Goal: Task Accomplishment & Management: Use online tool/utility

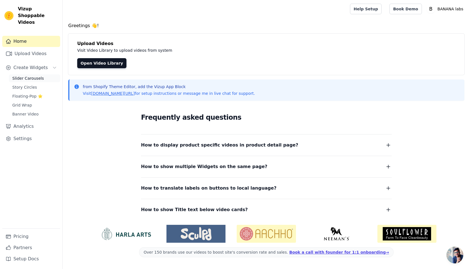
click at [32, 76] on span "Slider Carousels" at bounding box center [28, 79] width 32 height 6
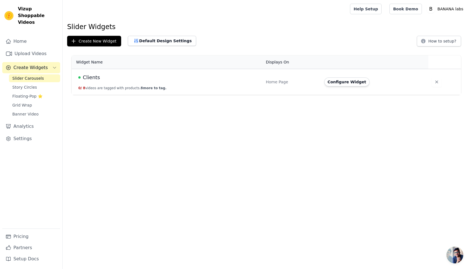
click at [345, 88] on td "Configure Widget" at bounding box center [375, 82] width 108 height 26
click at [344, 85] on button "Configure Widget" at bounding box center [346, 82] width 45 height 9
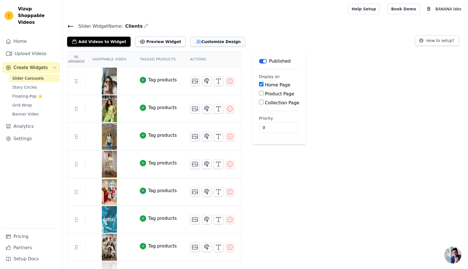
click at [199, 41] on button "Customize Design" at bounding box center [217, 42] width 55 height 10
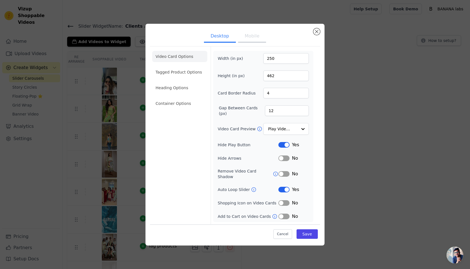
click at [257, 41] on button "Mobile" at bounding box center [252, 37] width 28 height 12
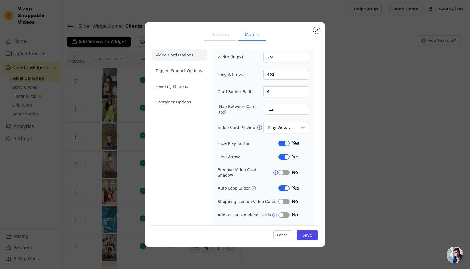
click at [224, 39] on button "Desktop" at bounding box center [220, 35] width 32 height 12
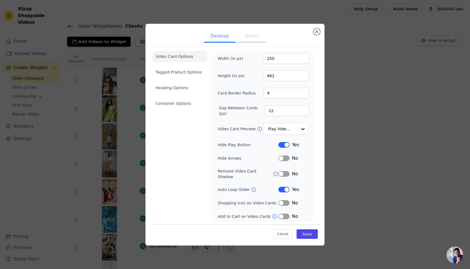
click at [284, 188] on button "Label" at bounding box center [284, 190] width 11 height 6
click at [247, 41] on button "Mobile" at bounding box center [252, 37] width 28 height 12
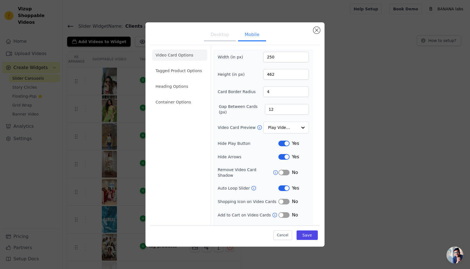
click at [284, 186] on button "Label" at bounding box center [284, 189] width 11 height 6
click at [310, 234] on button "Save" at bounding box center [307, 236] width 21 height 10
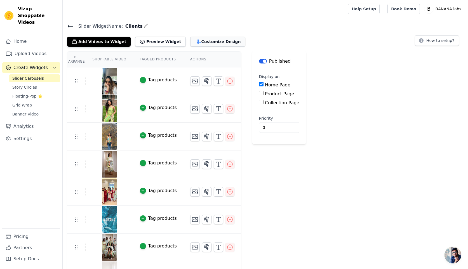
click at [207, 46] on button "Customize Design" at bounding box center [217, 42] width 55 height 10
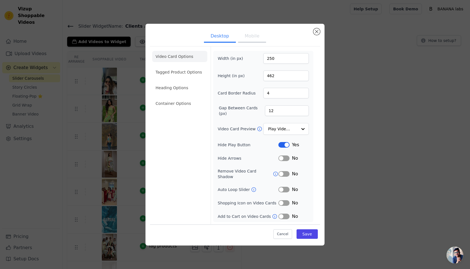
click at [251, 39] on button "Mobile" at bounding box center [252, 37] width 28 height 12
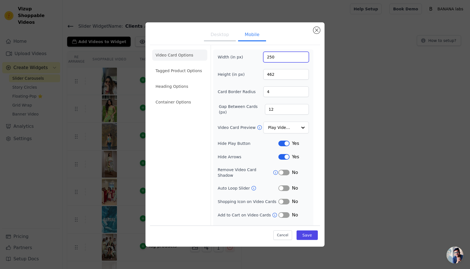
click at [270, 59] on input "250" at bounding box center [286, 57] width 46 height 11
type input "220"
click at [271, 75] on input "462" at bounding box center [286, 74] width 46 height 11
type input "402"
click at [302, 235] on button "Save" at bounding box center [307, 236] width 21 height 10
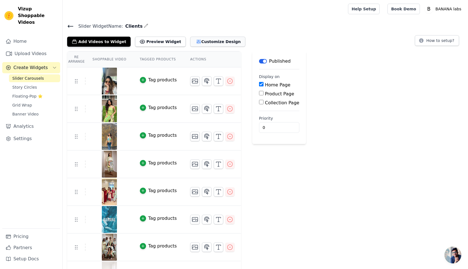
click at [202, 39] on button "Customize Design" at bounding box center [217, 42] width 55 height 10
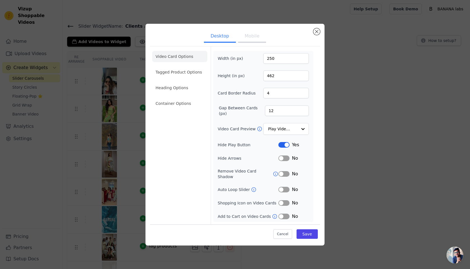
click at [258, 41] on button "Mobile" at bounding box center [252, 37] width 28 height 12
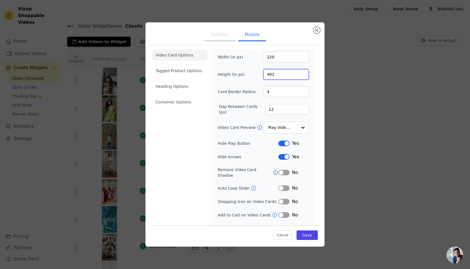
click at [267, 76] on input "402" at bounding box center [286, 74] width 46 height 11
click at [268, 77] on input "239" at bounding box center [286, 74] width 46 height 11
type input "390"
click at [308, 235] on button "Save" at bounding box center [307, 236] width 21 height 10
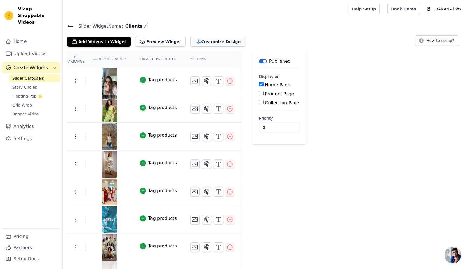
click at [205, 42] on button "Customize Design" at bounding box center [217, 42] width 55 height 10
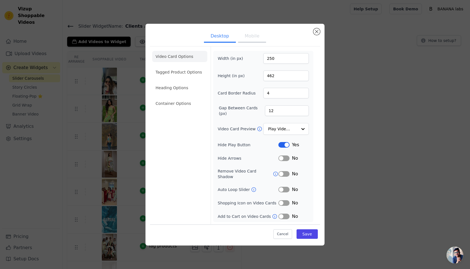
click at [257, 38] on button "Mobile" at bounding box center [252, 37] width 28 height 12
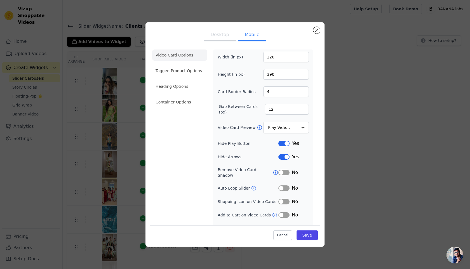
click at [282, 174] on div "Width (in px) 220 Height (in px) 390 Card Border Radius 4 Gap Between Cards (px…" at bounding box center [263, 142] width 91 height 180
click at [282, 171] on button "Label" at bounding box center [284, 173] width 11 height 6
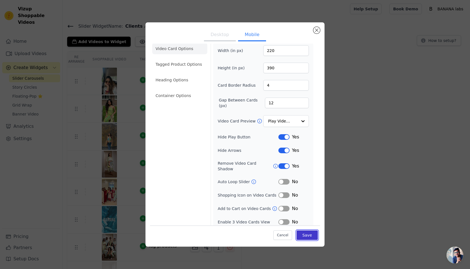
click at [306, 235] on button "Save" at bounding box center [307, 236] width 21 height 10
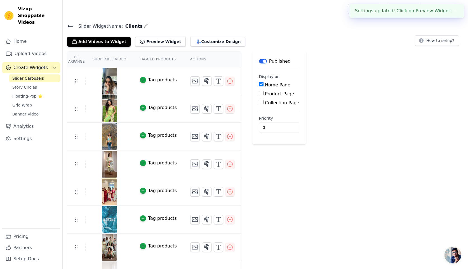
click at [68, 24] on icon at bounding box center [70, 26] width 7 height 7
